Goal: Transaction & Acquisition: Purchase product/service

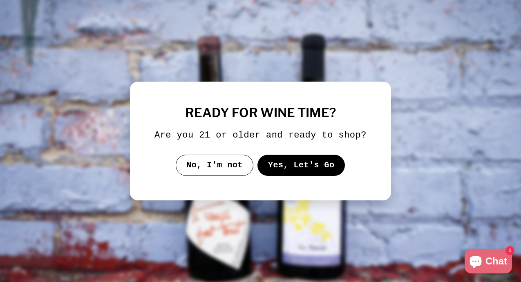
click at [284, 172] on button "Yes, Let's Go" at bounding box center [301, 165] width 88 height 21
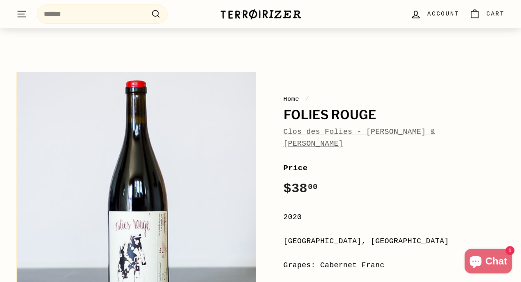
scroll to position [66, 0]
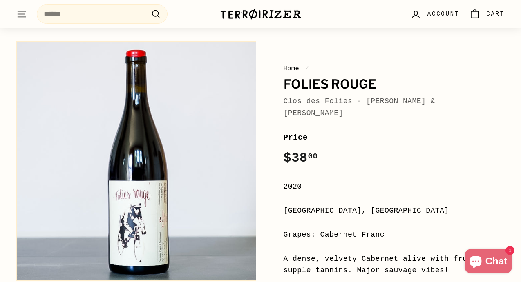
click at [310, 100] on link "Clos des Folies - [PERSON_NAME] & [PERSON_NAME]" at bounding box center [360, 107] width 152 height 20
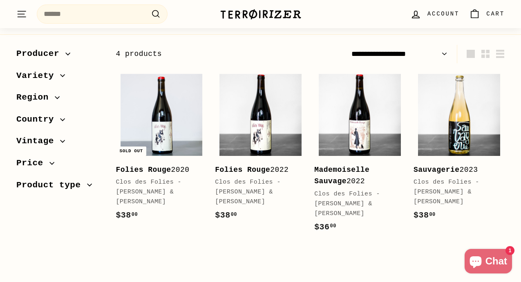
scroll to position [76, 0]
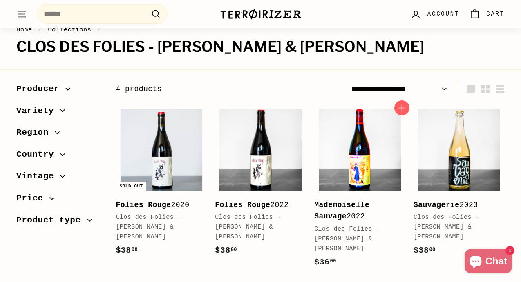
click at [351, 152] on img at bounding box center [360, 150] width 82 height 82
